Goal: Task Accomplishment & Management: Manage account settings

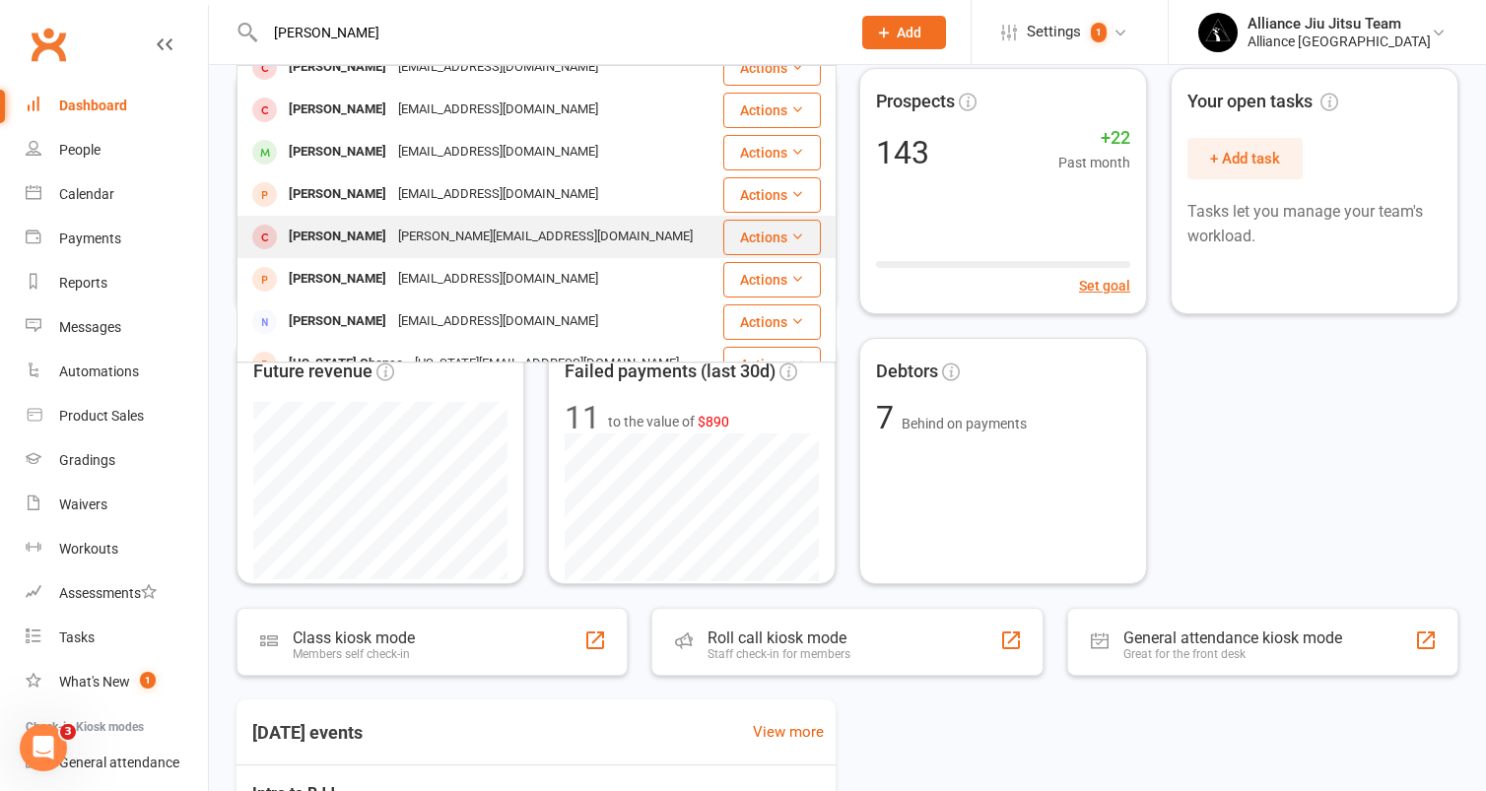
scroll to position [17, 0]
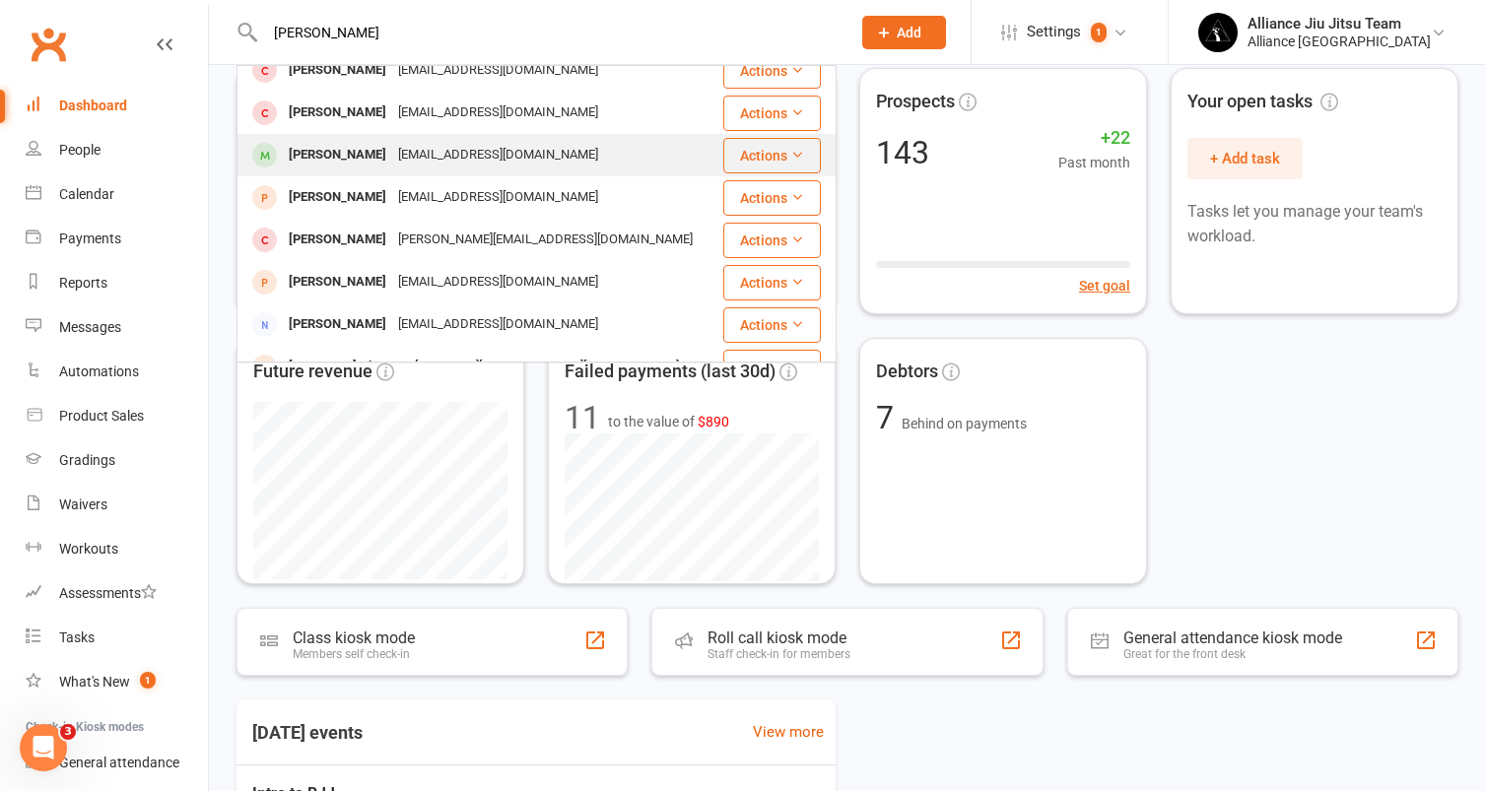
type input "[PERSON_NAME]"
click at [414, 159] on div "[EMAIL_ADDRESS][DOMAIN_NAME]" at bounding box center [498, 155] width 212 height 29
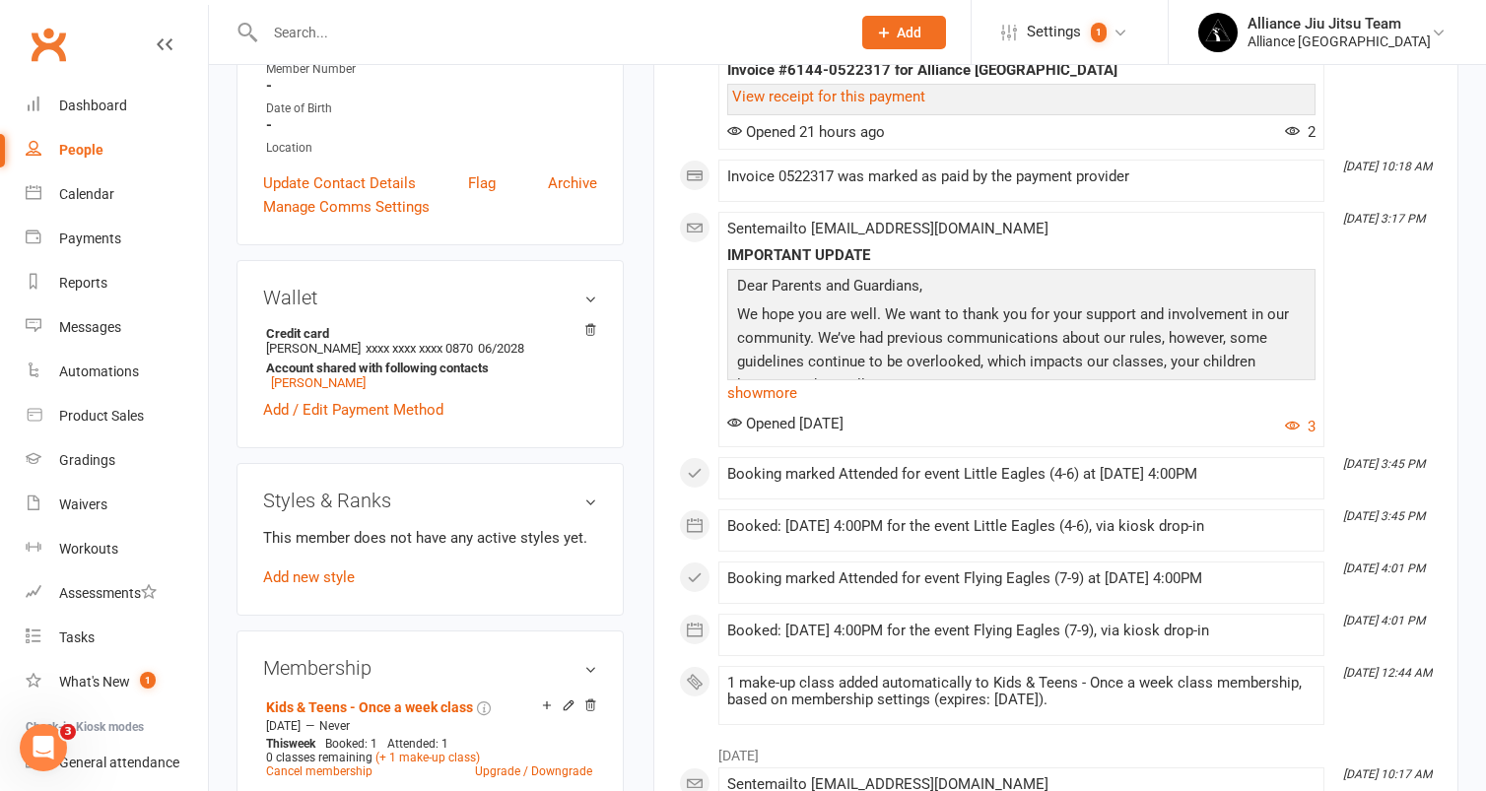
scroll to position [627, 0]
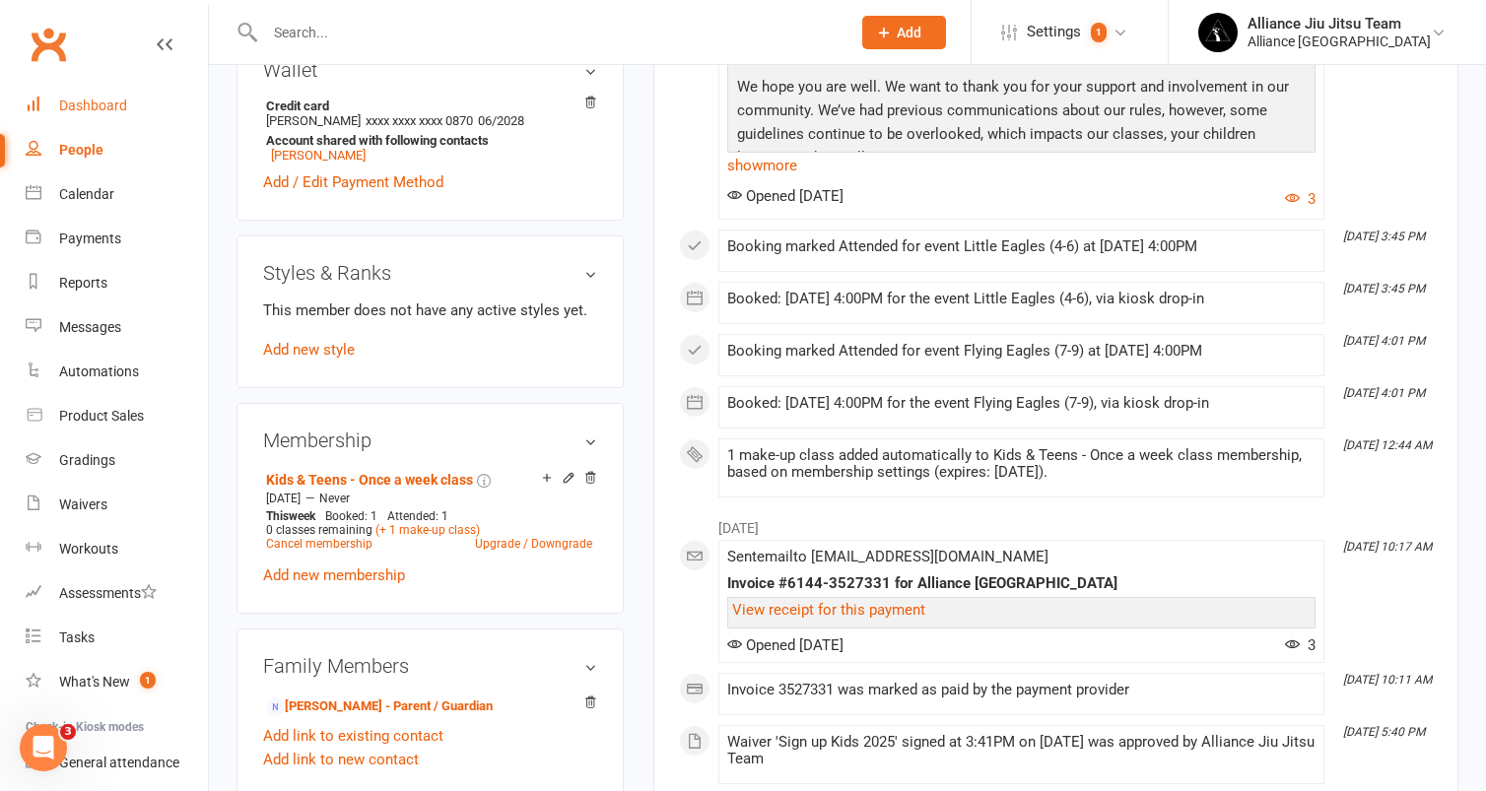
click at [90, 105] on div "Dashboard" at bounding box center [93, 106] width 68 height 16
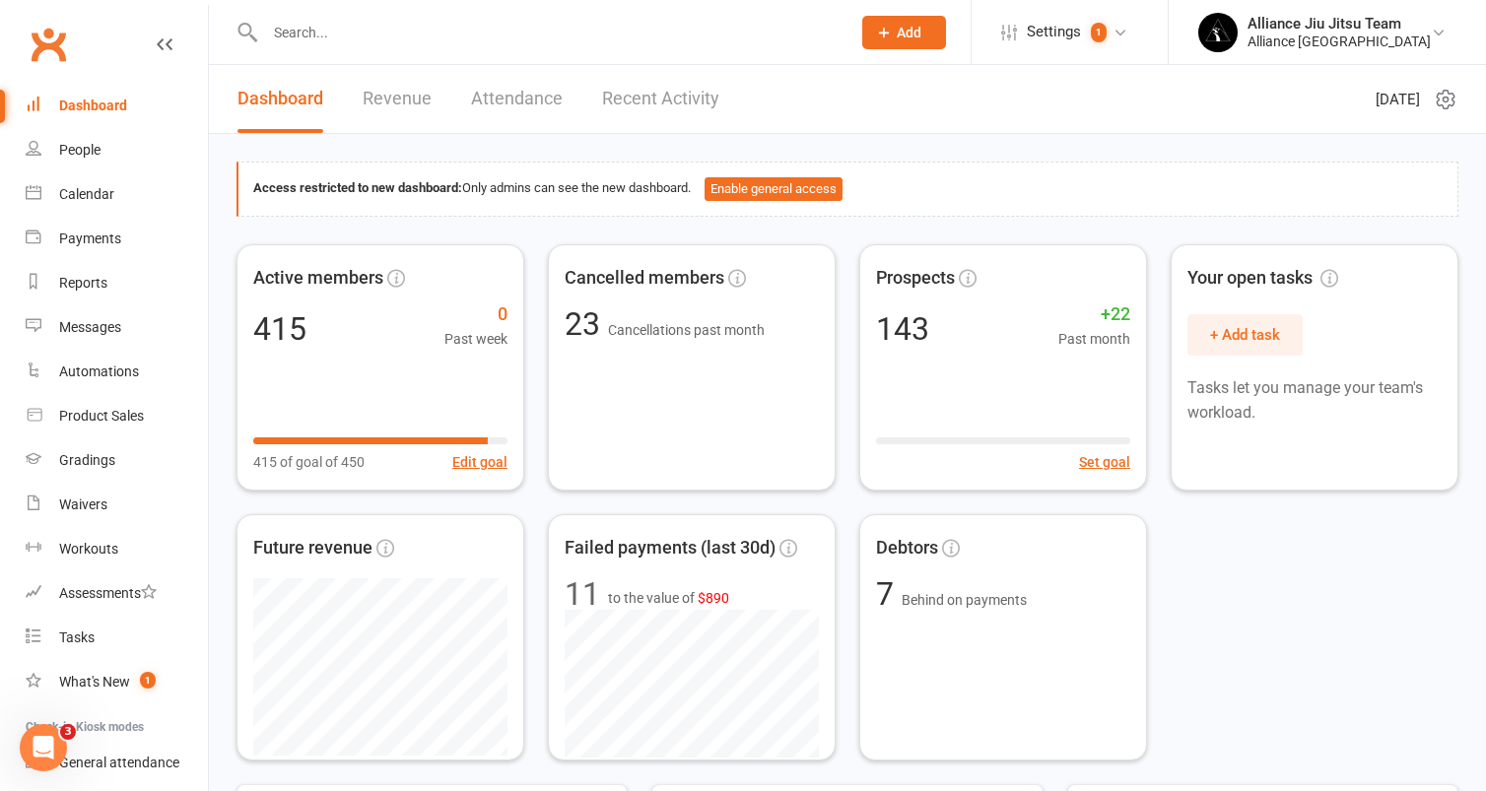
click at [111, 105] on div "Dashboard" at bounding box center [93, 106] width 68 height 16
click at [455, 34] on input "text" at bounding box center [548, 33] width 578 height 28
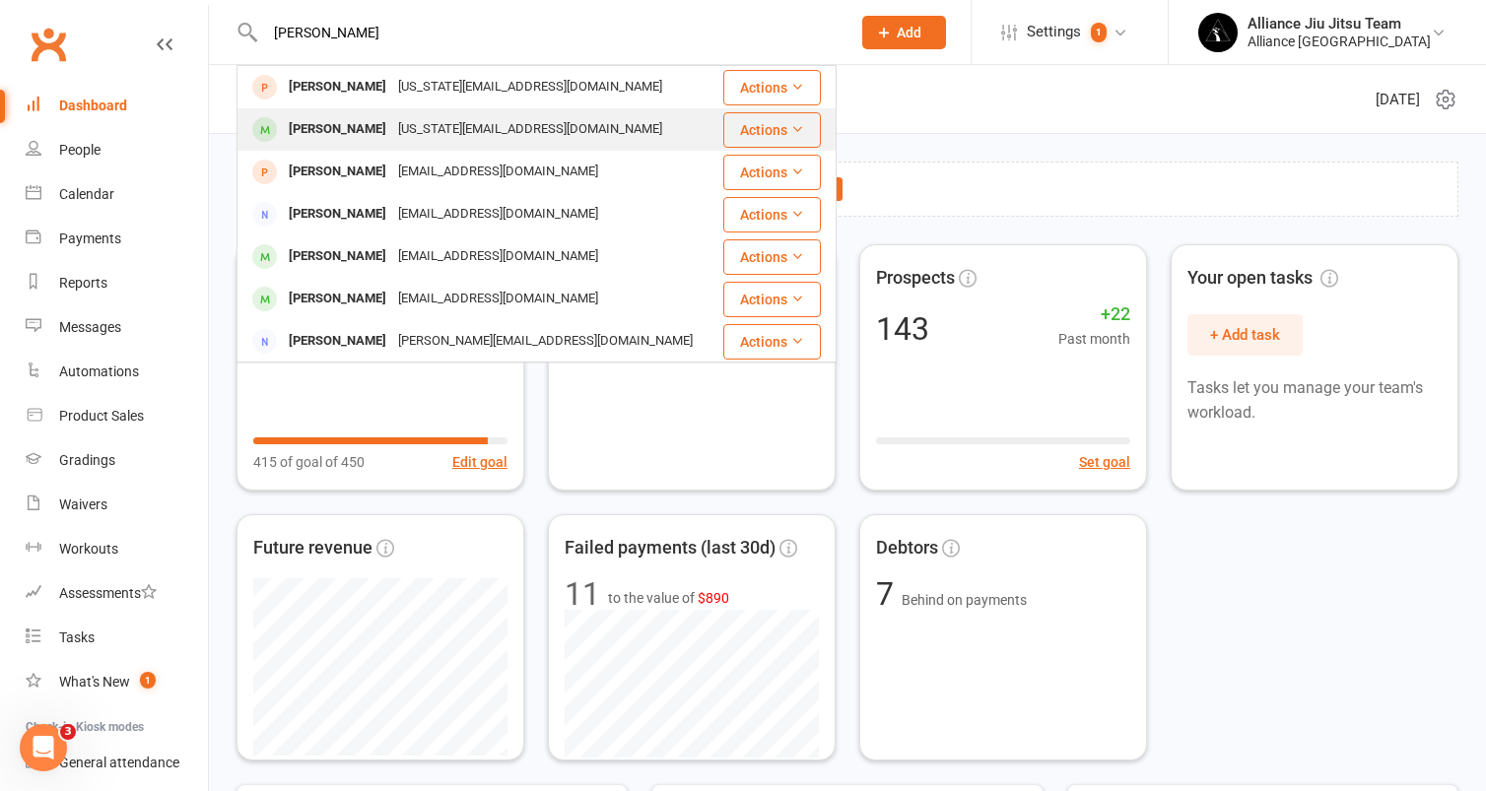
type input "[PERSON_NAME]"
click at [392, 137] on div "[US_STATE][EMAIL_ADDRESS][DOMAIN_NAME]" at bounding box center [530, 129] width 276 height 29
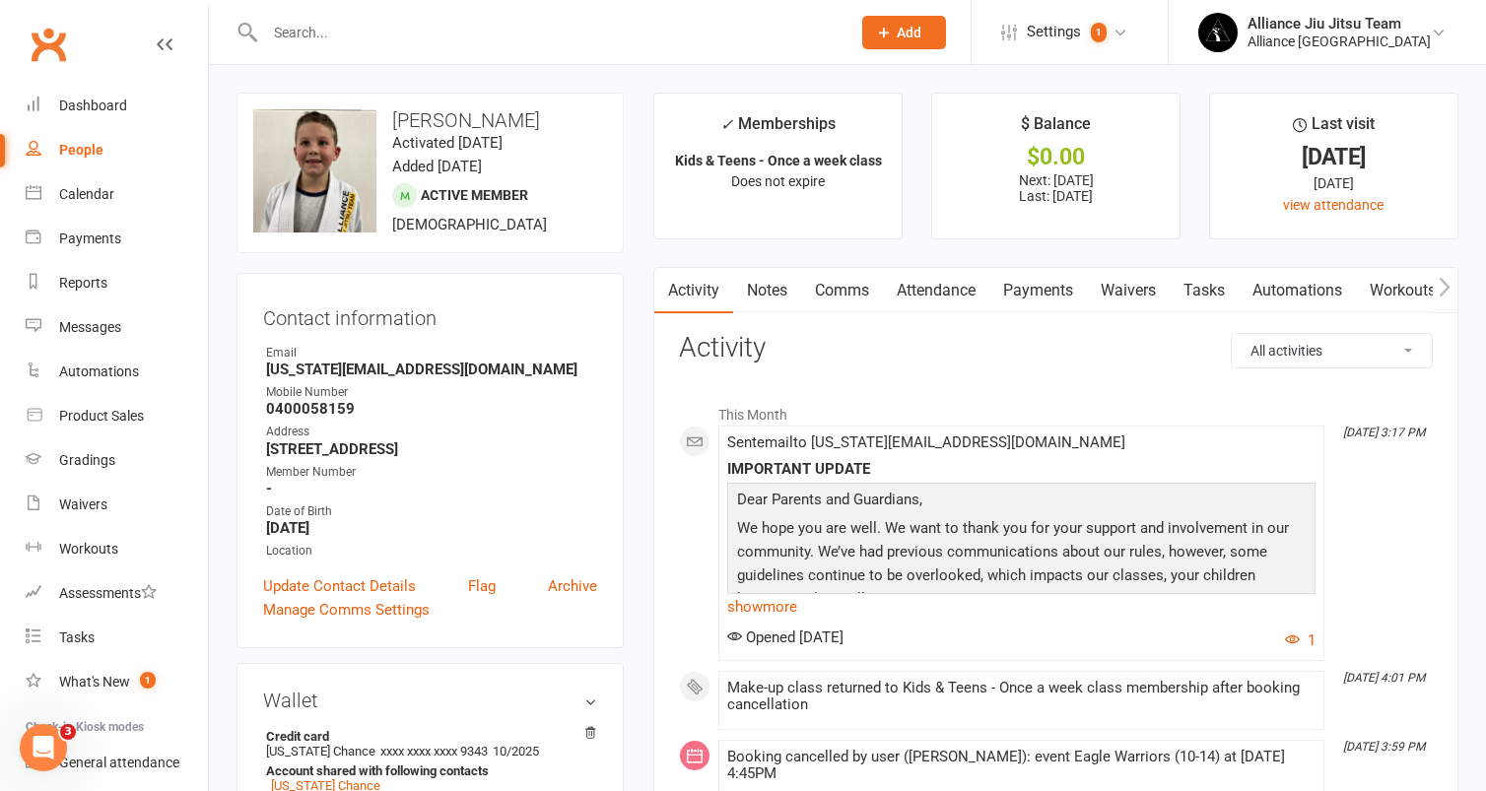
click at [1052, 296] on link "Payments" at bounding box center [1038, 290] width 98 height 45
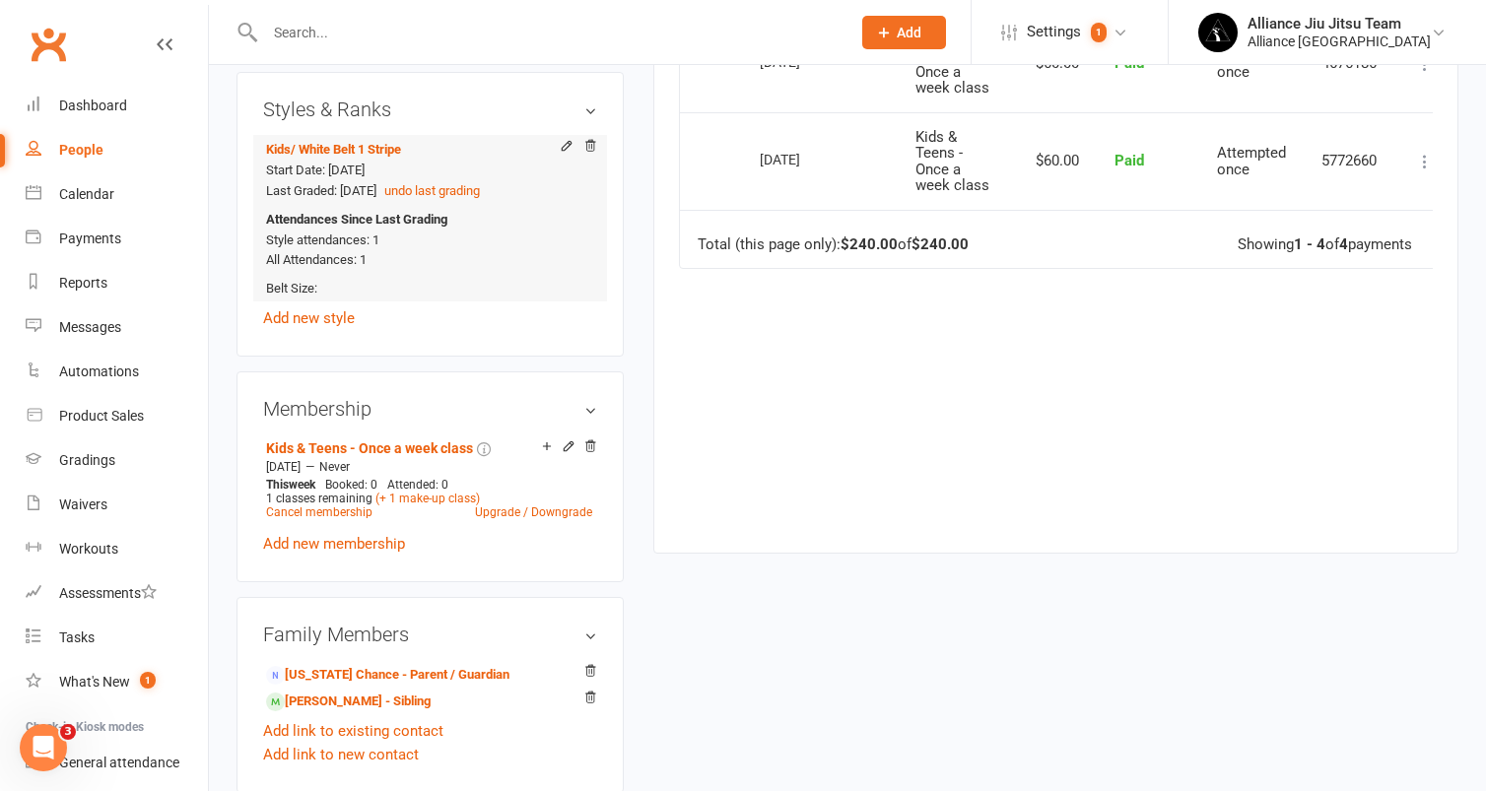
scroll to position [822, 0]
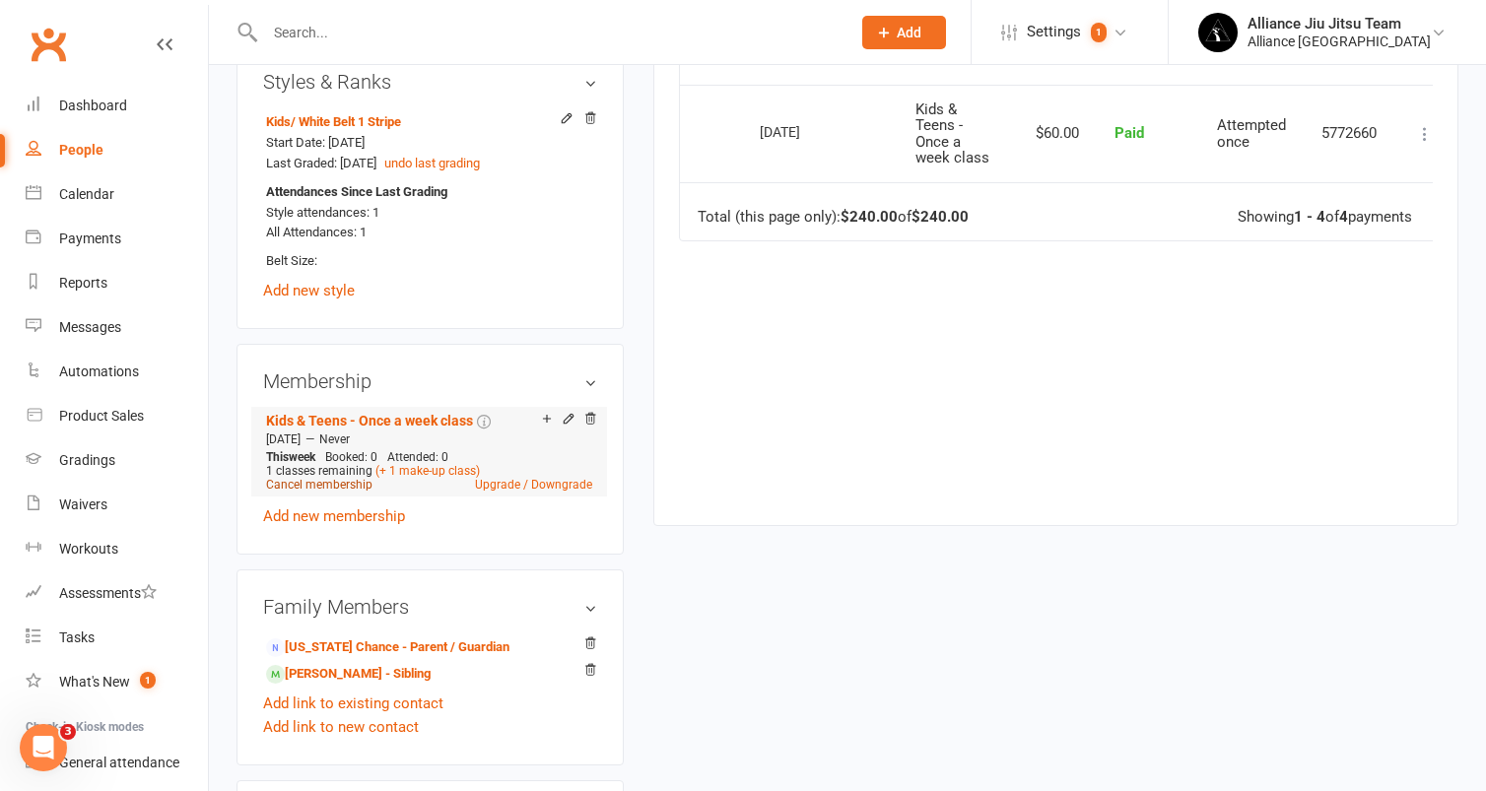
click at [312, 480] on link "Cancel membership" at bounding box center [319, 485] width 106 height 14
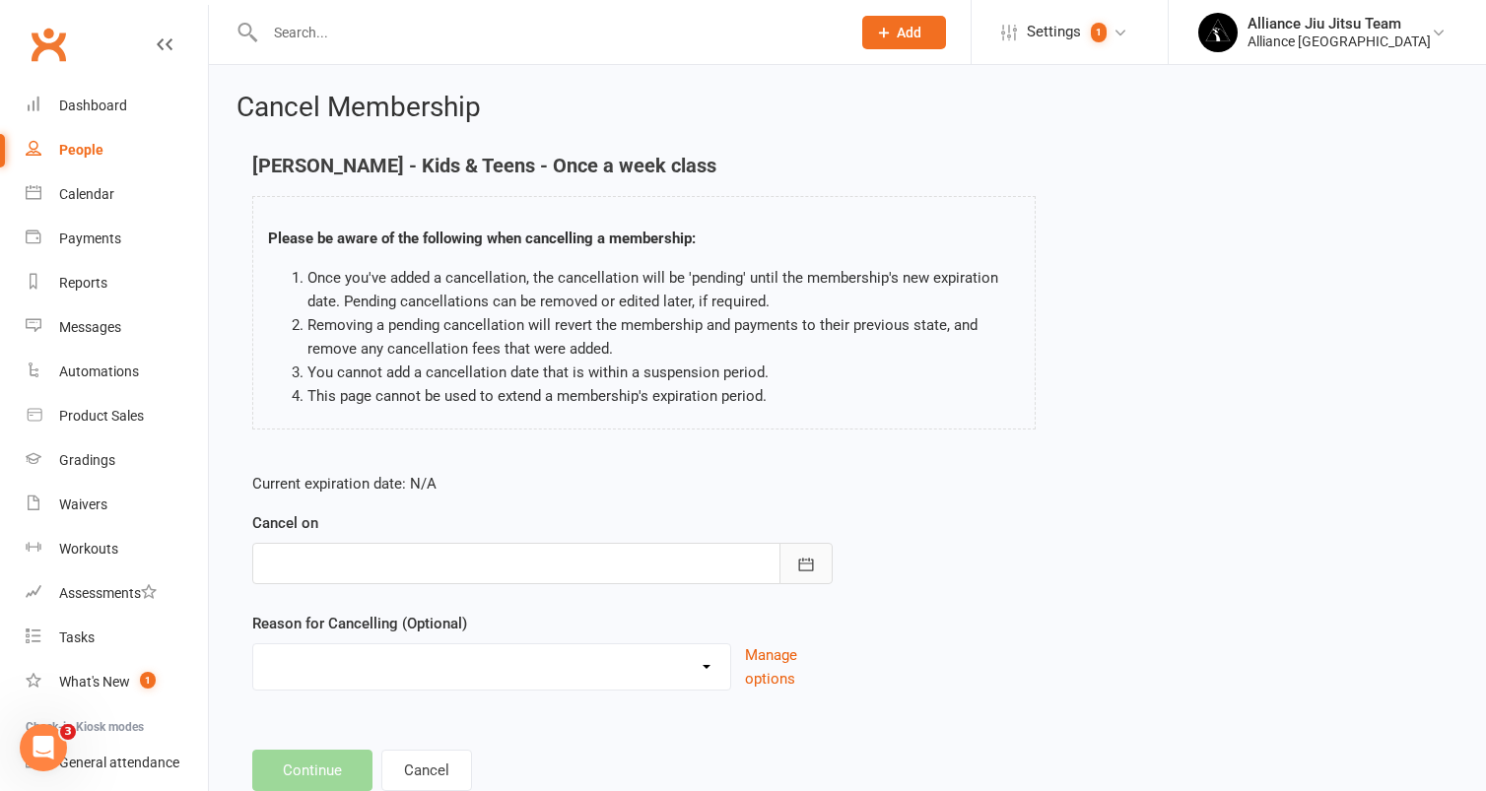
click at [799, 551] on button "button" at bounding box center [806, 563] width 53 height 41
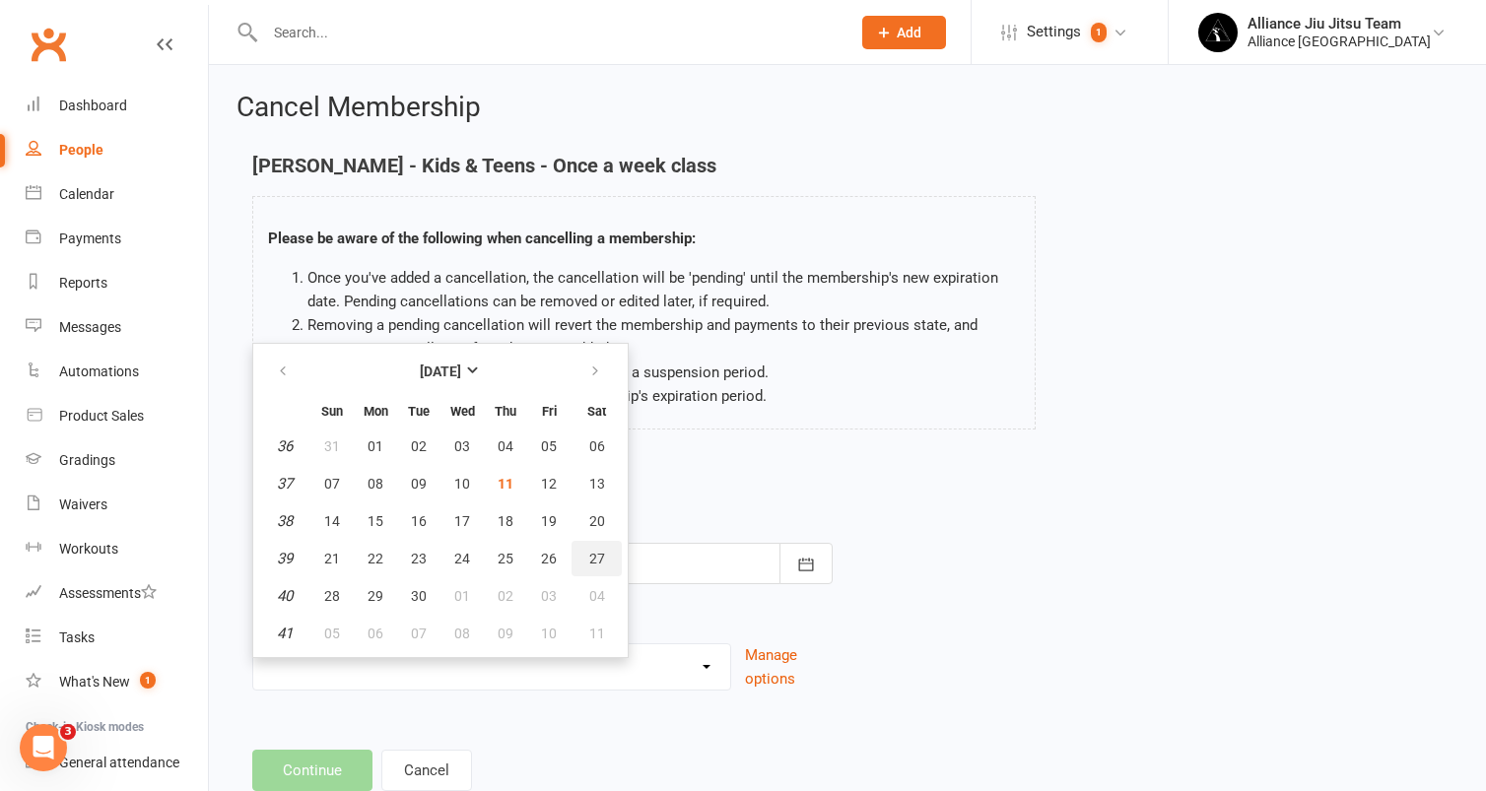
click at [590, 562] on span "27" at bounding box center [597, 559] width 16 height 16
type input "[DATE]"
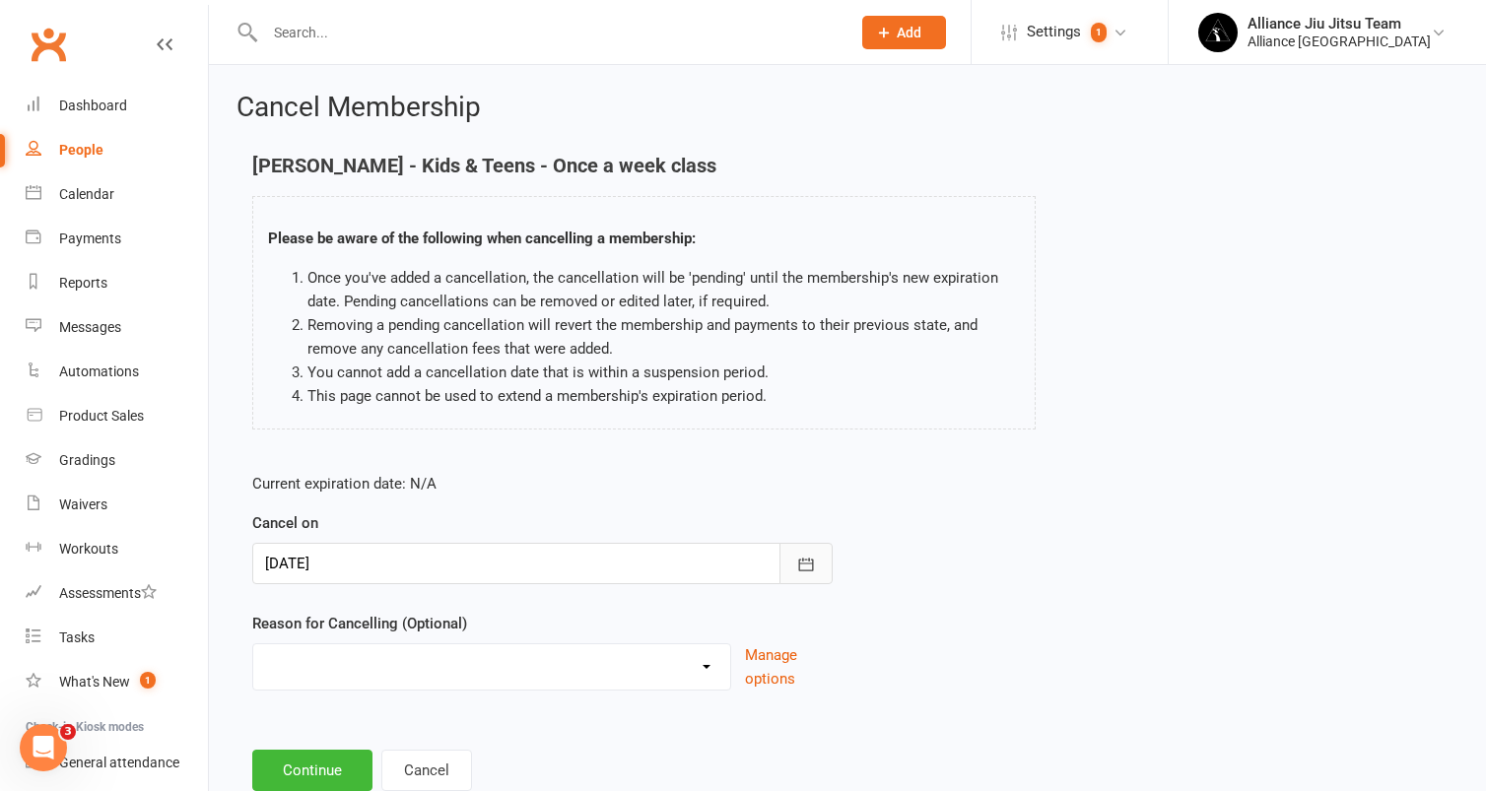
click at [810, 567] on icon "button" at bounding box center [806, 565] width 20 height 20
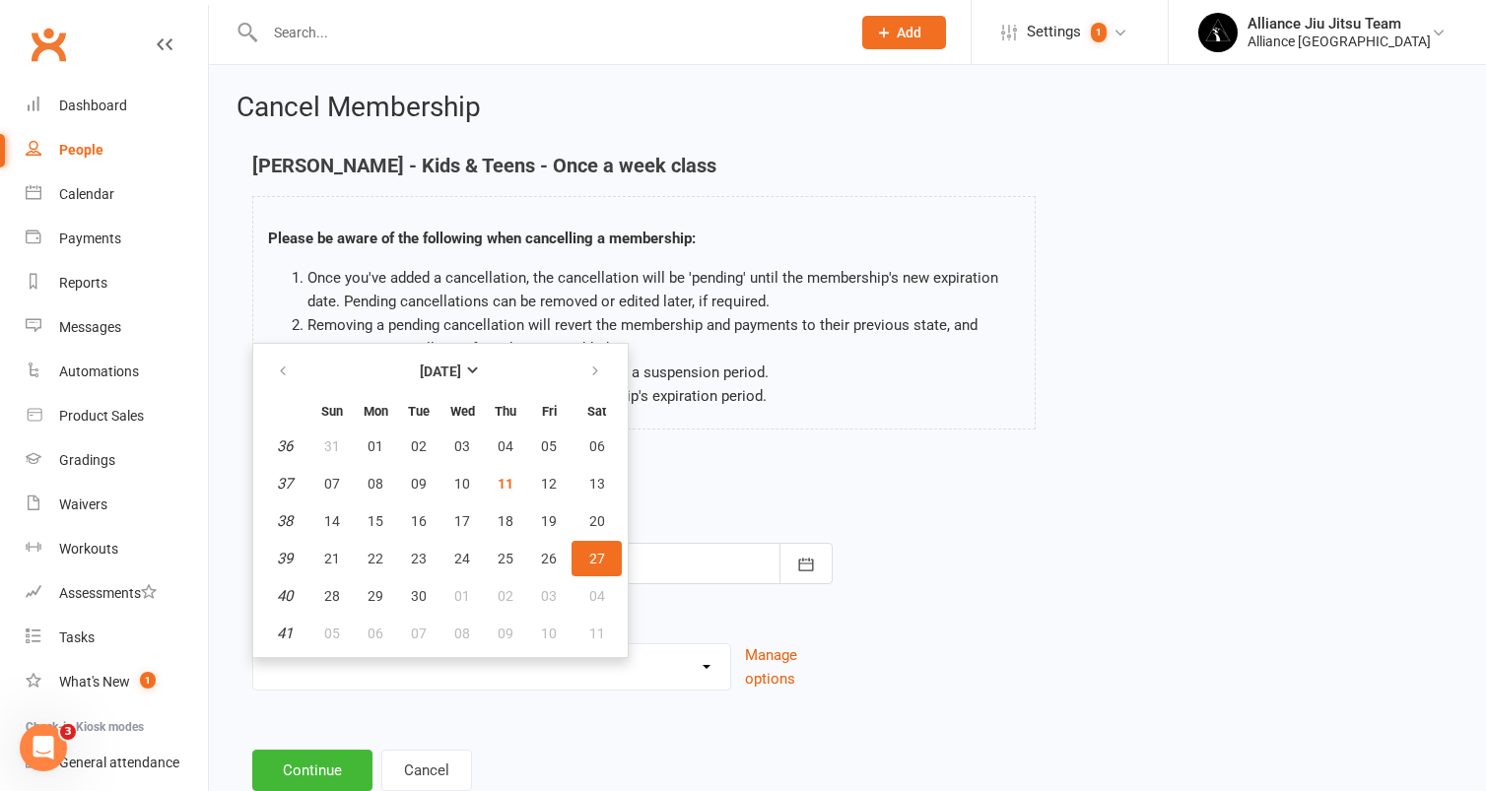
click at [800, 606] on form "Current expiration date: N/A Cancel on [DATE] [DATE] Sun Mon Tue Wed Thu Fri Sa…" at bounding box center [542, 581] width 580 height 219
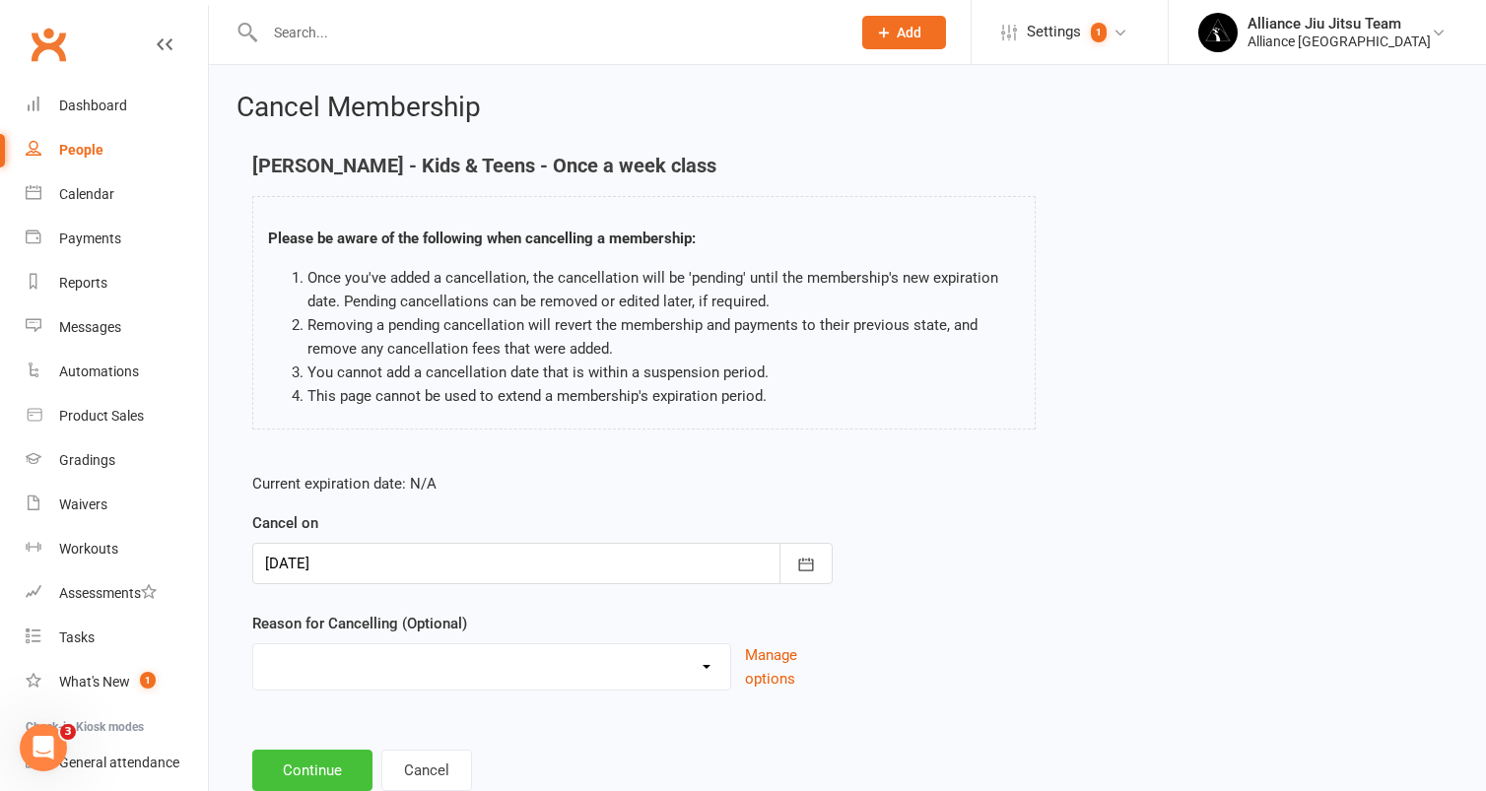
click at [296, 762] on button "Continue" at bounding box center [312, 770] width 120 height 41
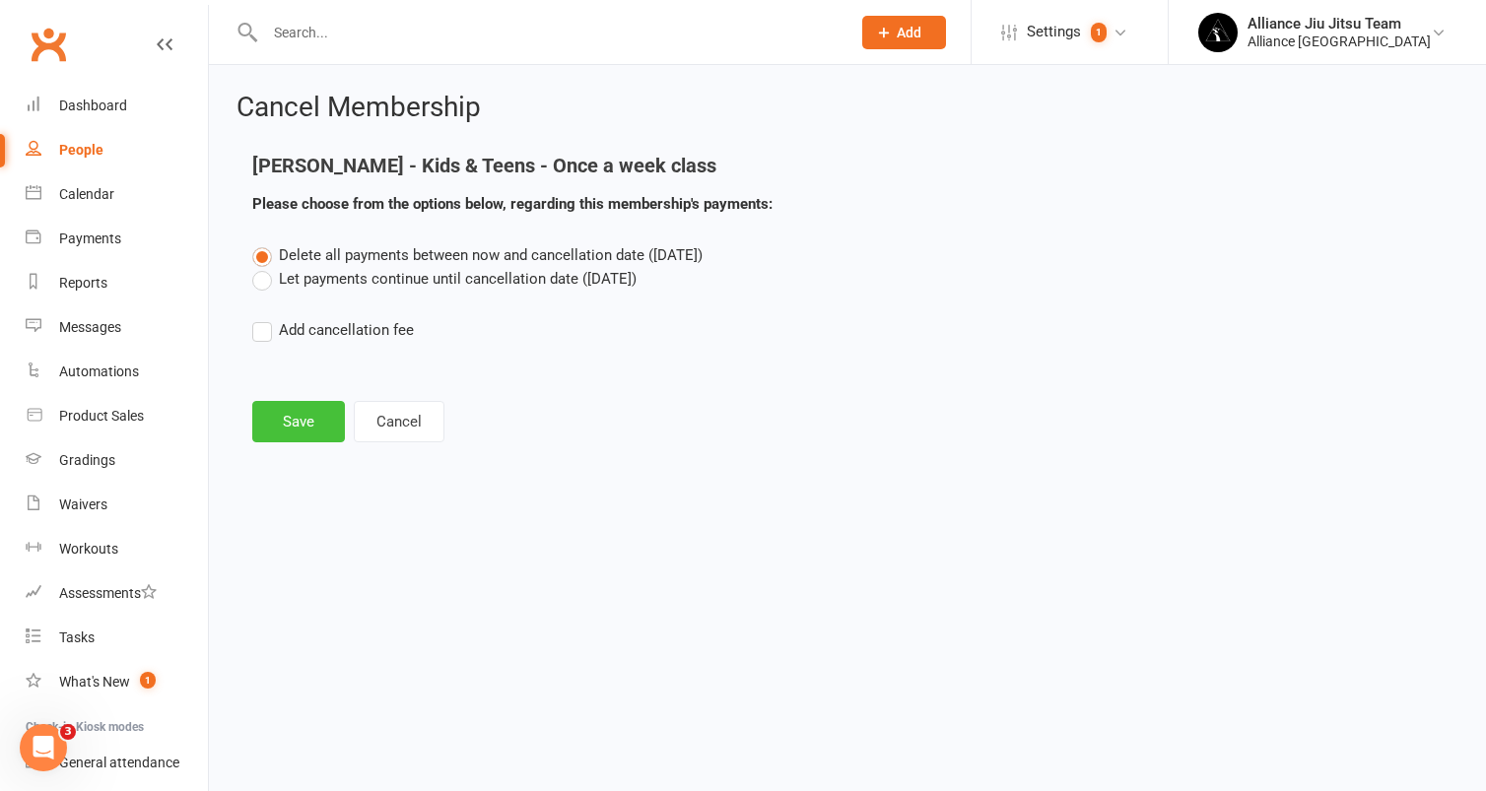
click at [294, 408] on button "Save" at bounding box center [298, 421] width 93 height 41
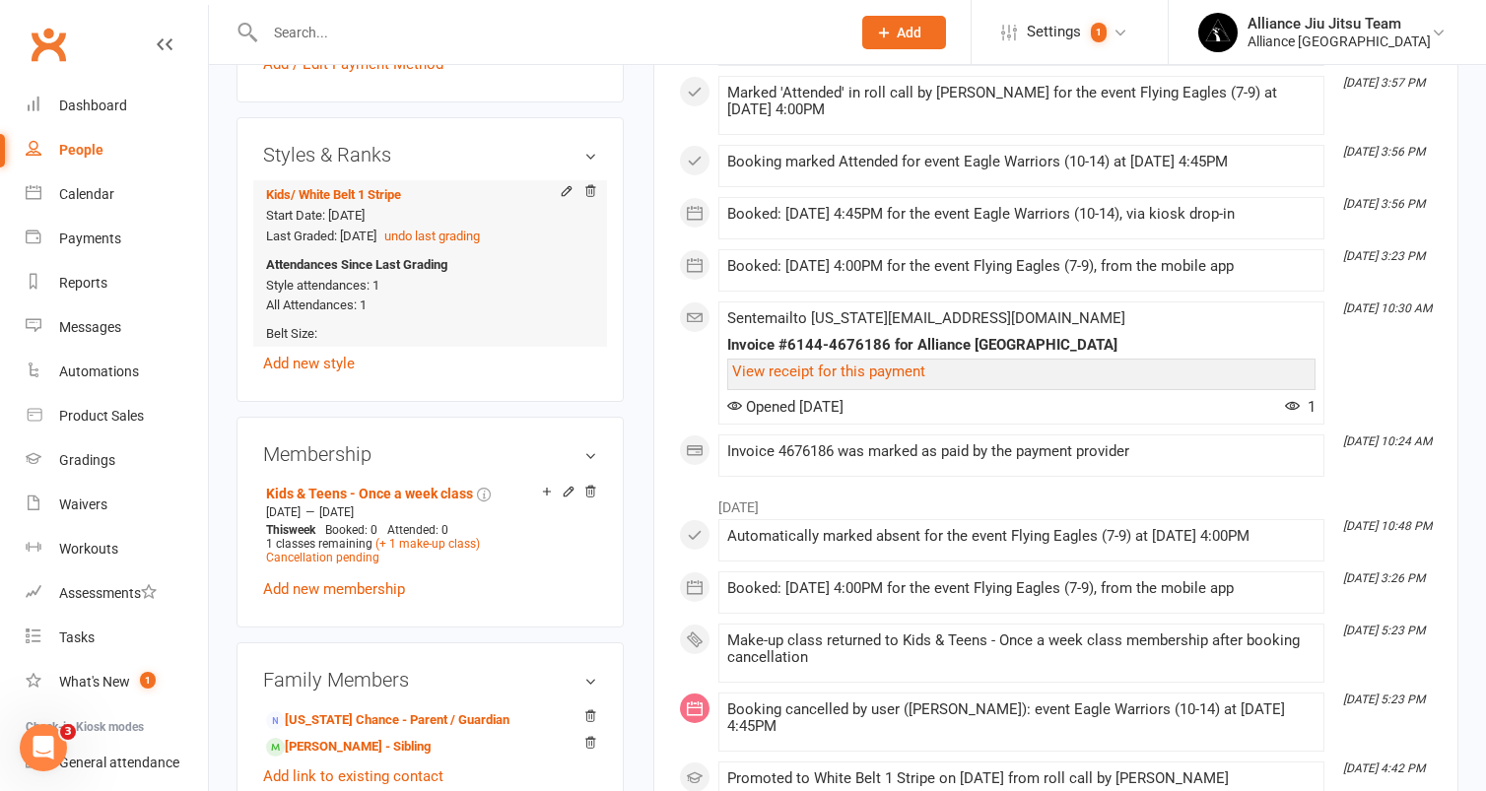
scroll to position [804, 0]
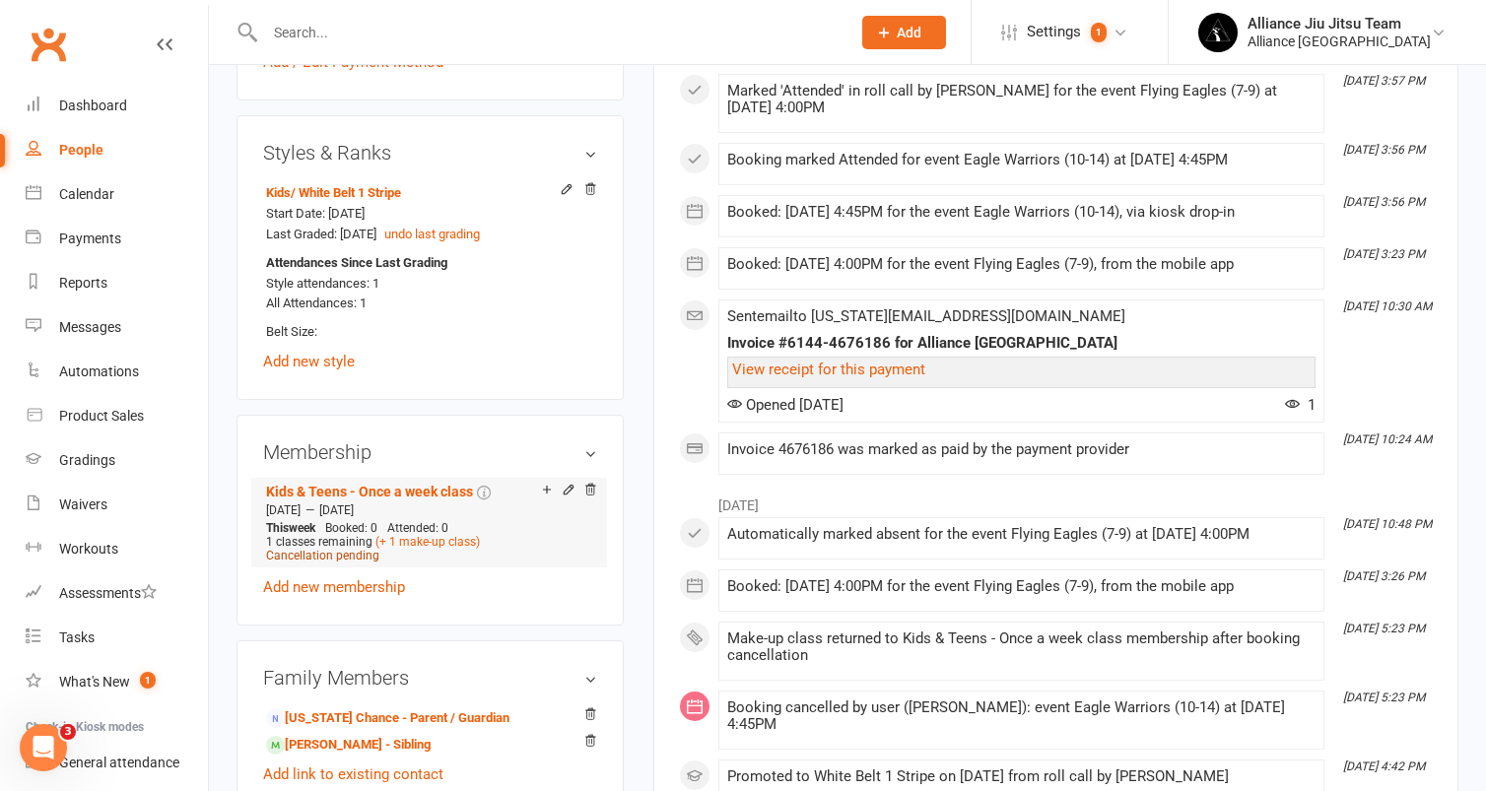
click at [347, 553] on span "Cancellation pending" at bounding box center [322, 556] width 113 height 14
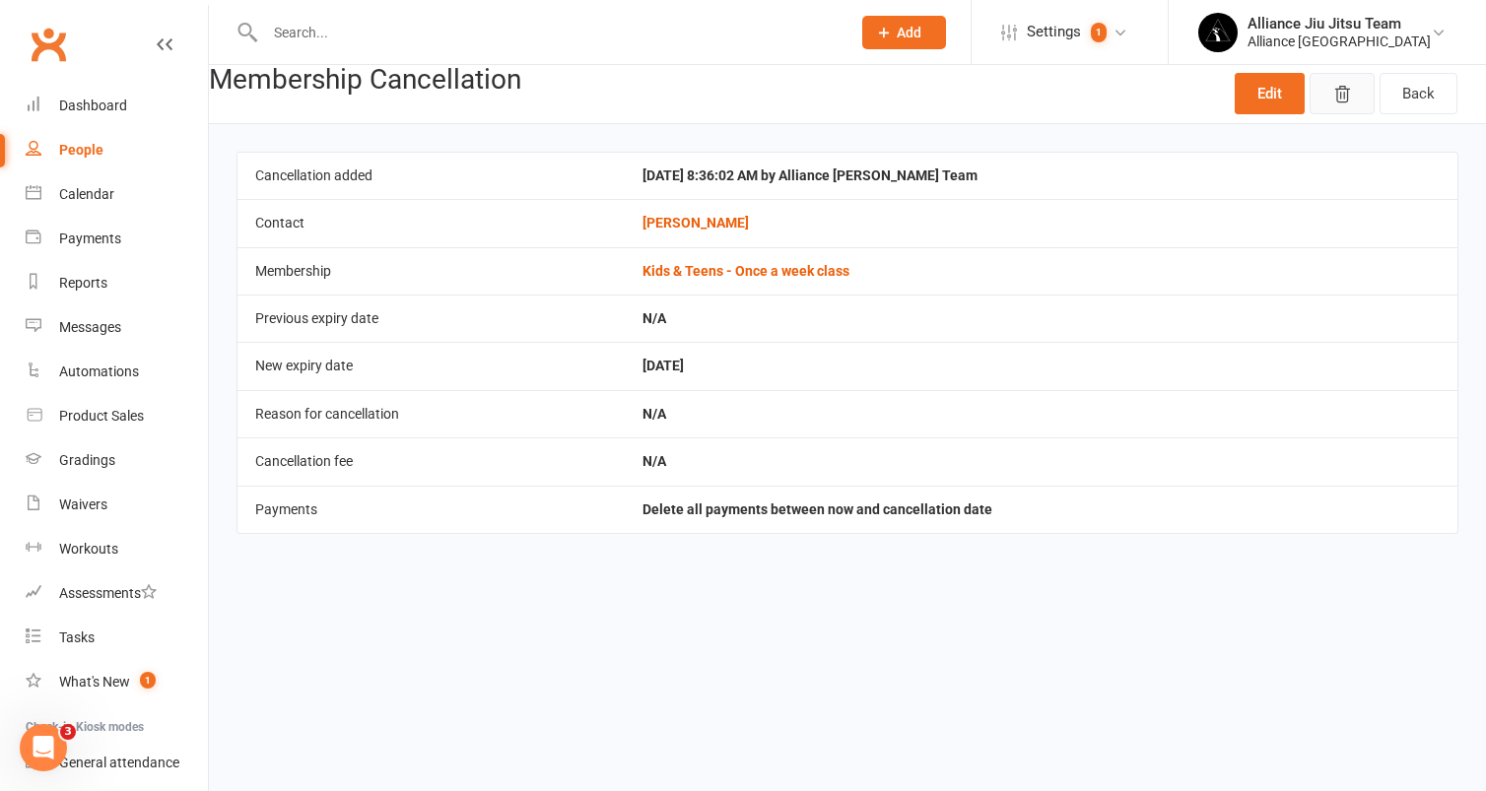
click at [1351, 98] on icon "button" at bounding box center [1342, 95] width 20 height 20
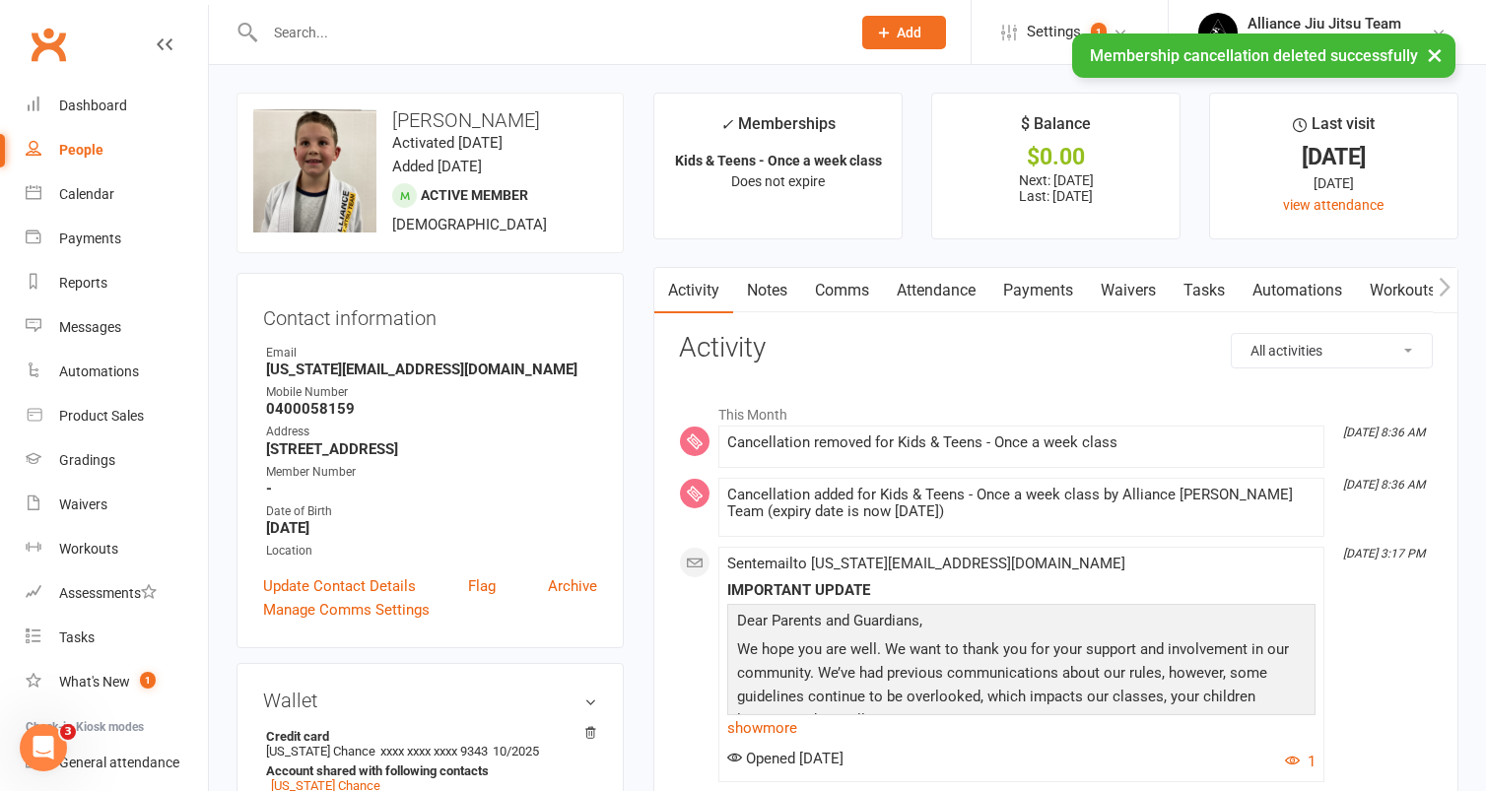
click at [1035, 289] on link "Payments" at bounding box center [1038, 290] width 98 height 45
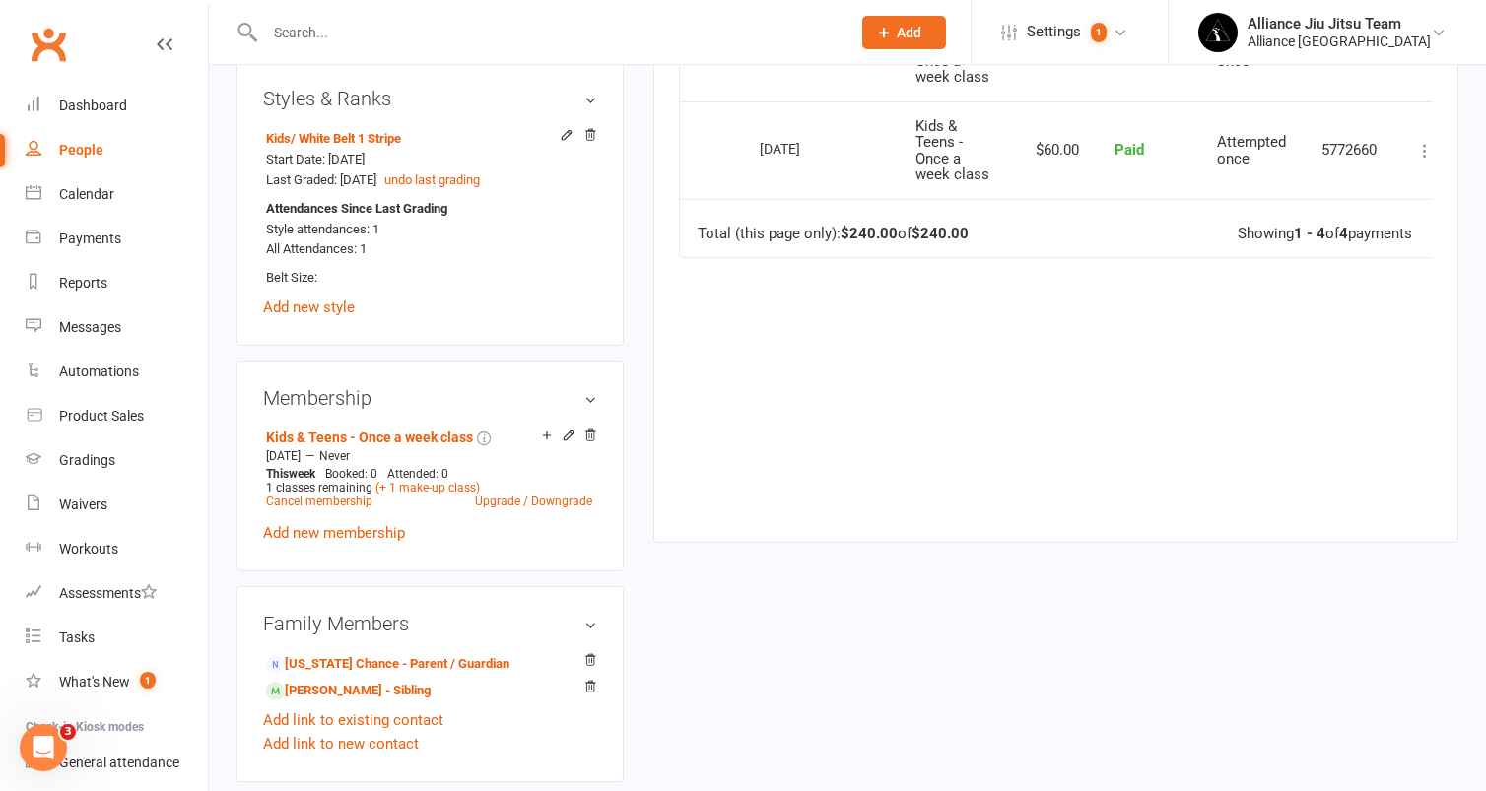
scroll to position [846, 0]
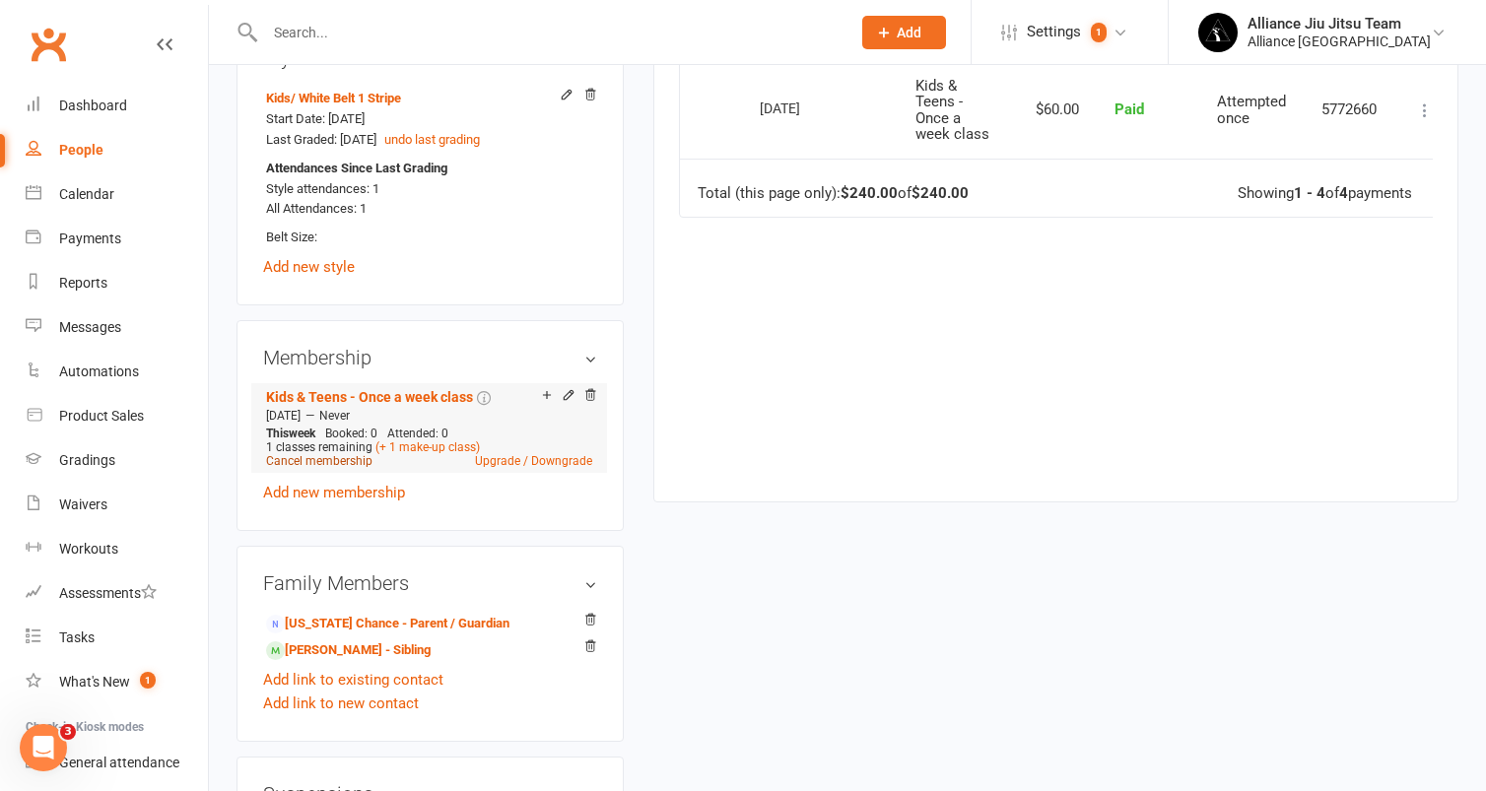
click at [347, 456] on link "Cancel membership" at bounding box center [319, 461] width 106 height 14
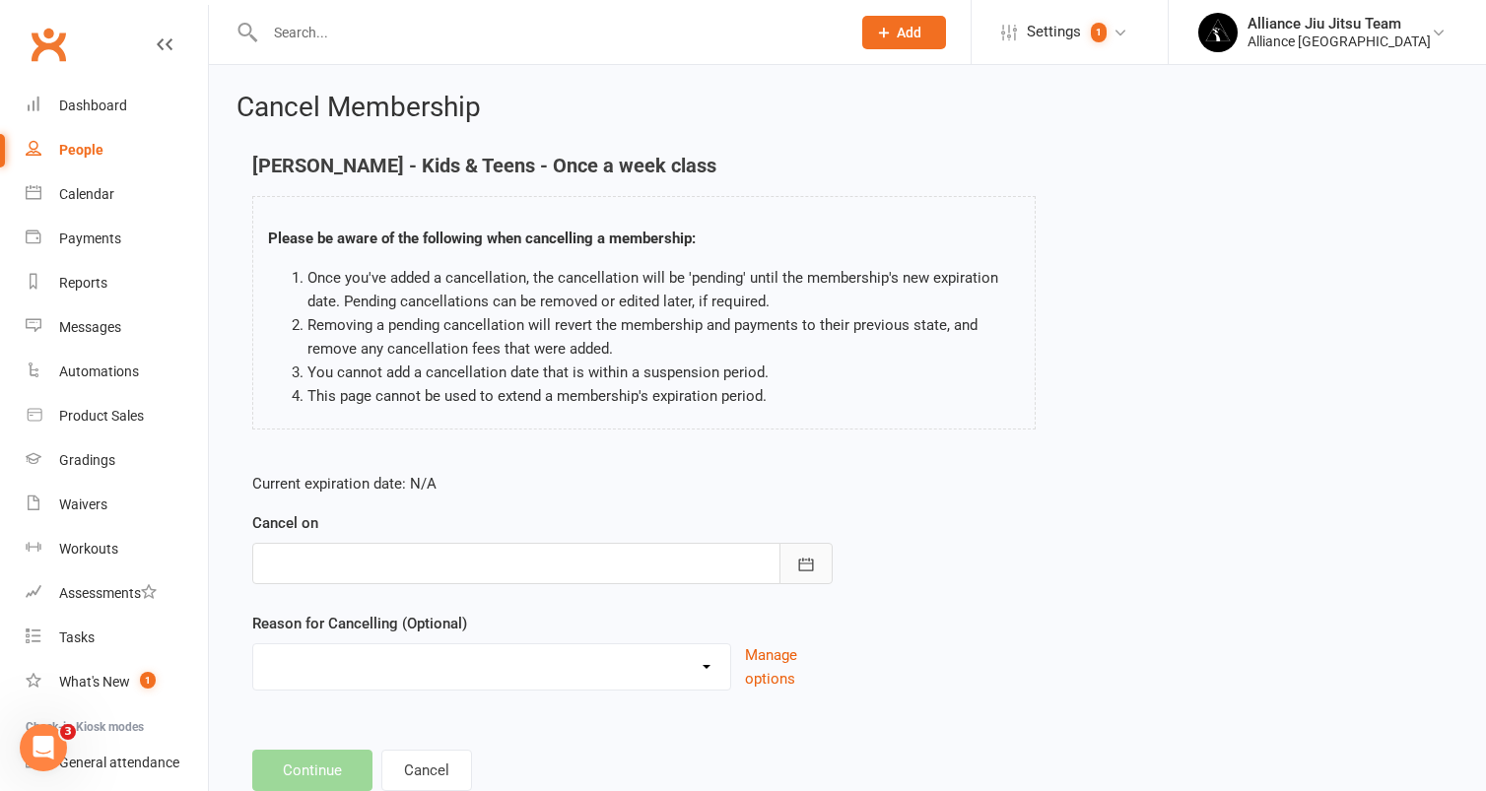
click at [808, 564] on icon "button" at bounding box center [806, 565] width 20 height 20
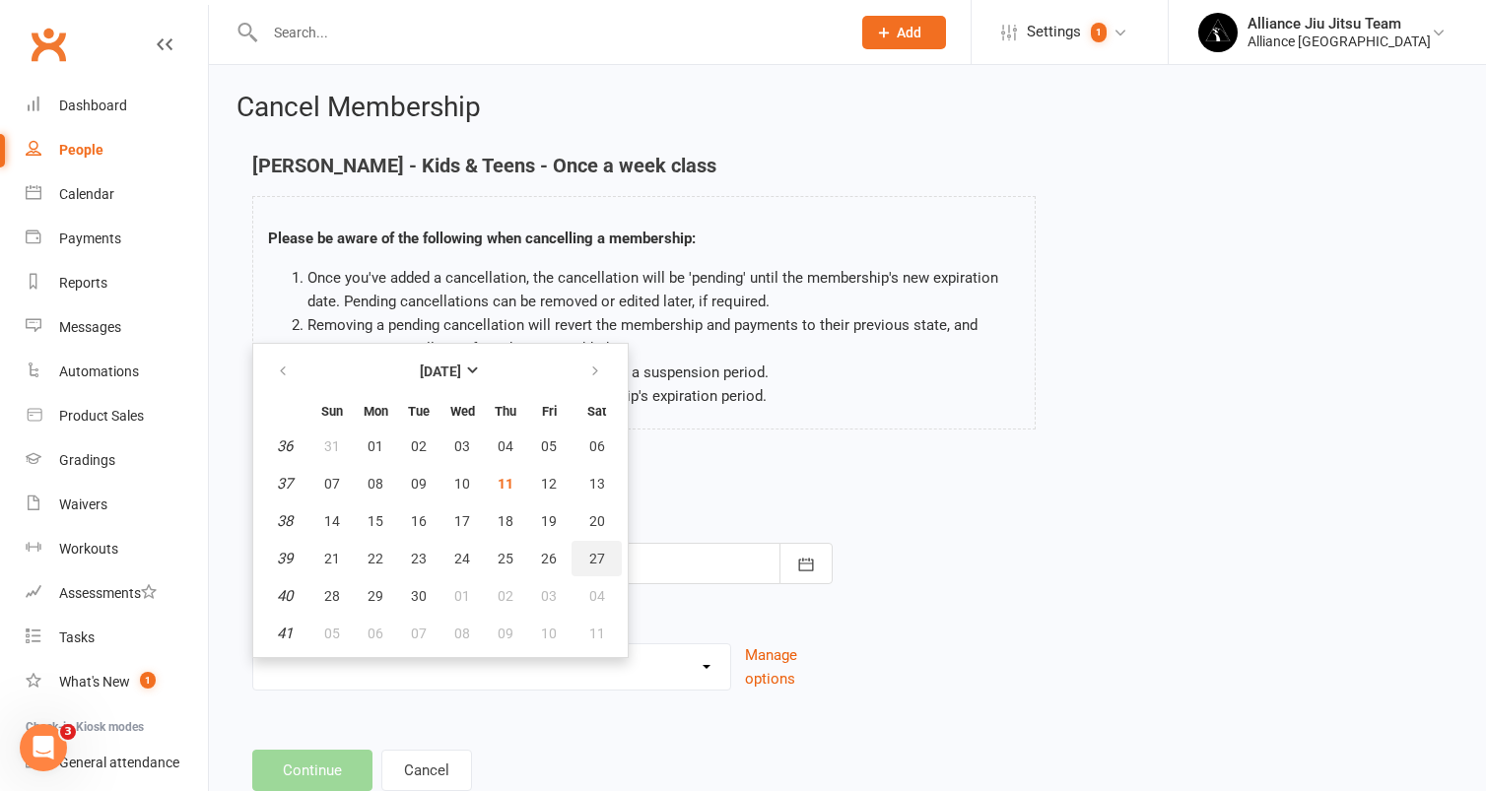
click at [605, 556] on button "27" at bounding box center [597, 558] width 50 height 35
type input "[DATE]"
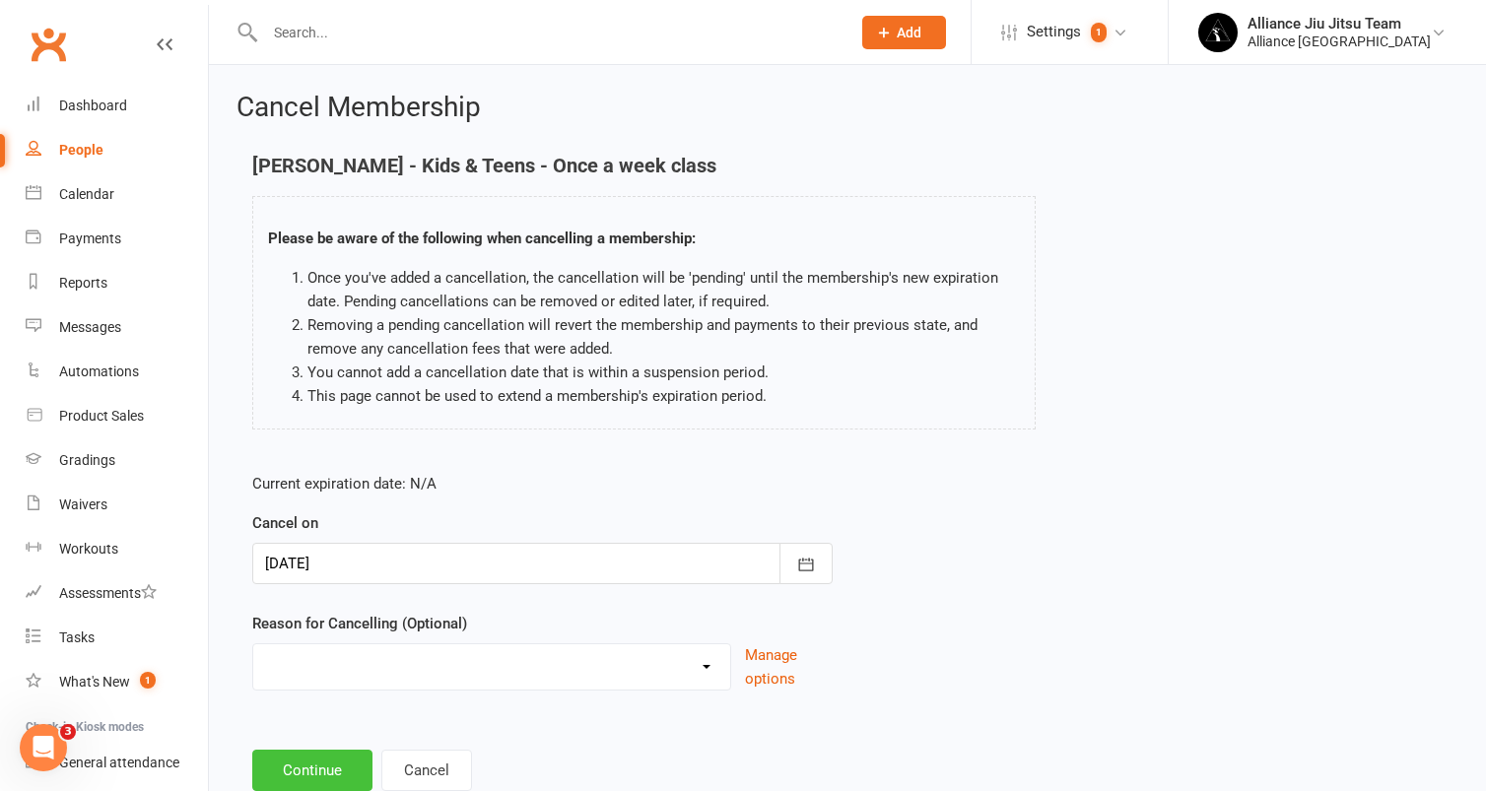
click at [327, 757] on button "Continue" at bounding box center [312, 770] width 120 height 41
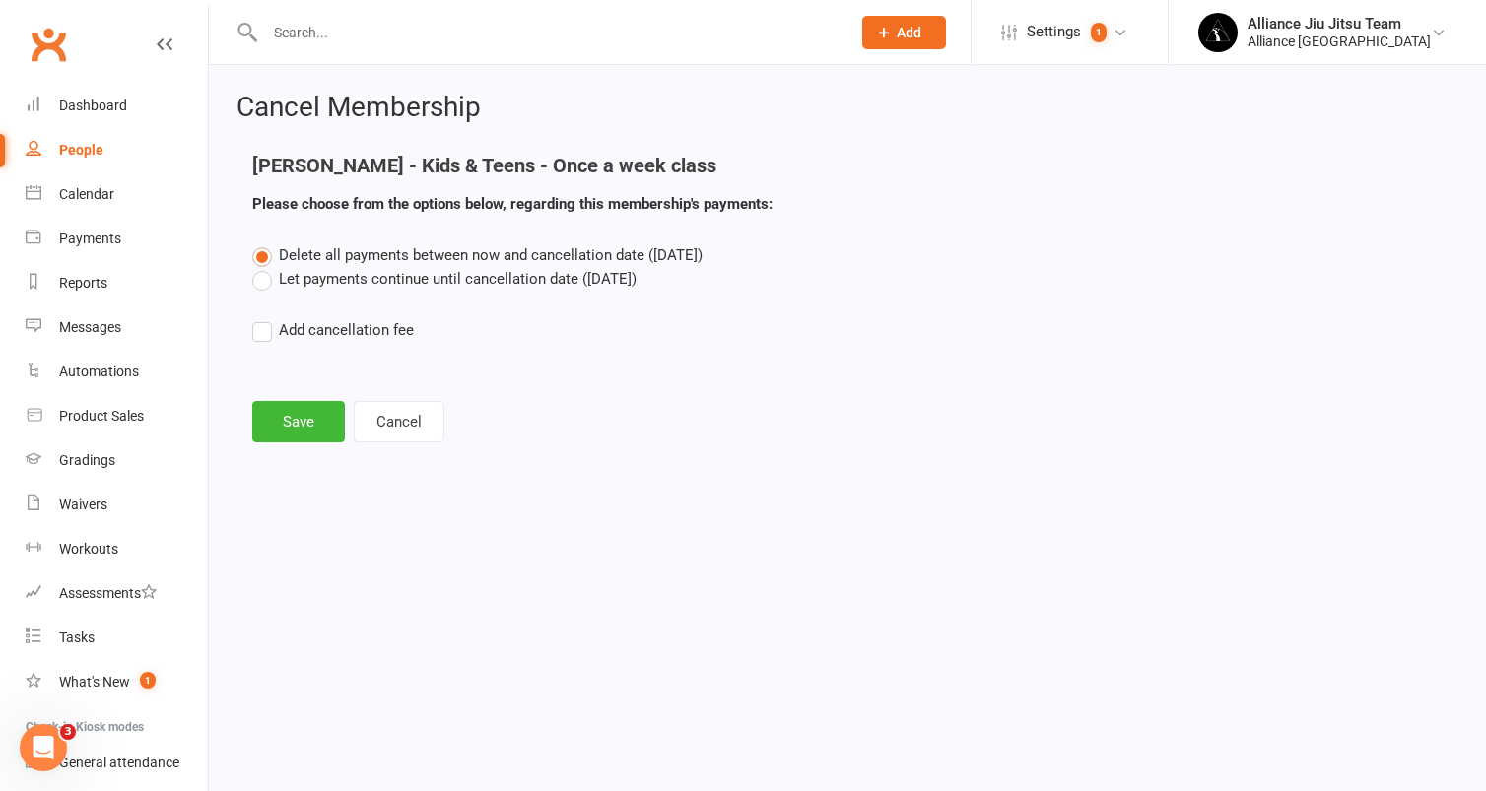
click at [302, 290] on div "Delete all payments between now and cancellation date ([DATE]) Let payments con…" at bounding box center [848, 306] width 1220 height 126
click at [302, 279] on label "Let payments continue until cancellation date ([DATE])" at bounding box center [444, 279] width 384 height 24
click at [265, 267] on input "Let payments continue until cancellation date ([DATE])" at bounding box center [258, 267] width 13 height 0
click at [310, 443] on div "Cancel Membership [PERSON_NAME] - Kids & Teens - Once a week class Please choos…" at bounding box center [847, 269] width 1277 height 409
click at [304, 417] on button "Save" at bounding box center [298, 421] width 93 height 41
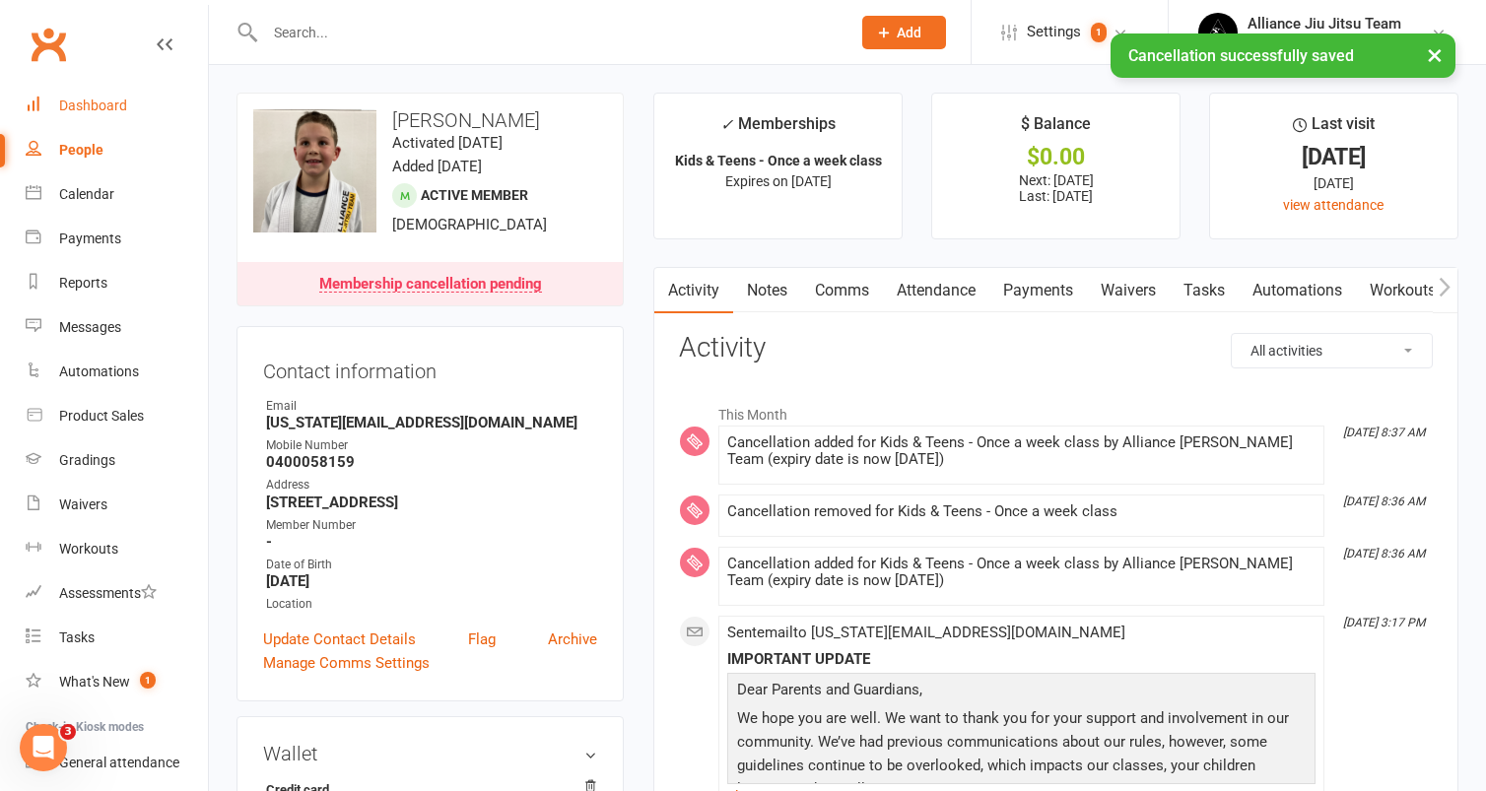
click at [93, 103] on div "Dashboard" at bounding box center [93, 106] width 68 height 16
